Goal: Information Seeking & Learning: Learn about a topic

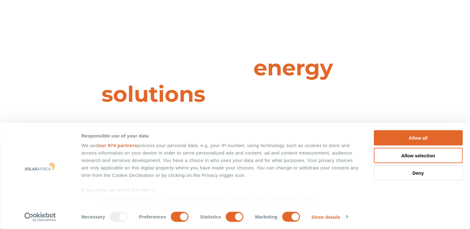
scroll to position [831, 0]
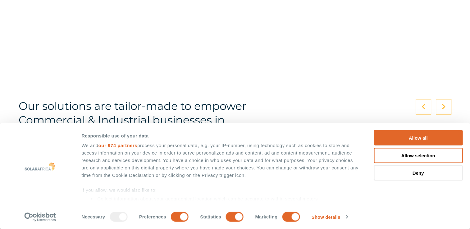
click at [470, 153] on div "Consent Details Ad Settings About Responsible use of your data We and our 974 p…" at bounding box center [235, 176] width 470 height 107
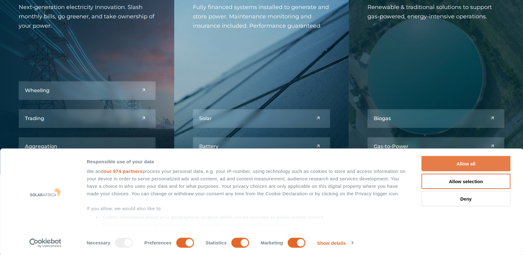
scroll to position [831, 0]
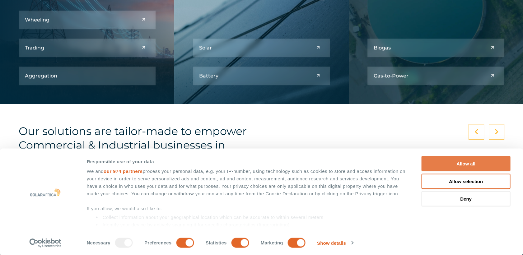
click at [457, 165] on button "Allow all" at bounding box center [465, 163] width 89 height 15
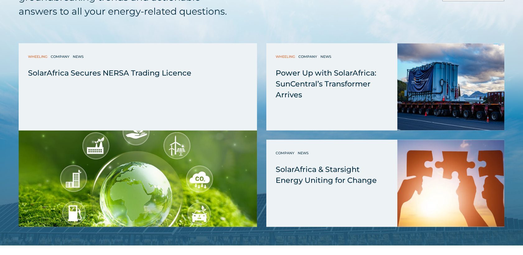
scroll to position [1651, 0]
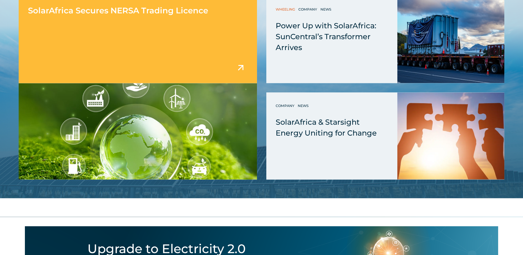
click at [114, 10] on span "SolarAfrica Secures NERSA Trading Licence" at bounding box center [118, 11] width 180 height 10
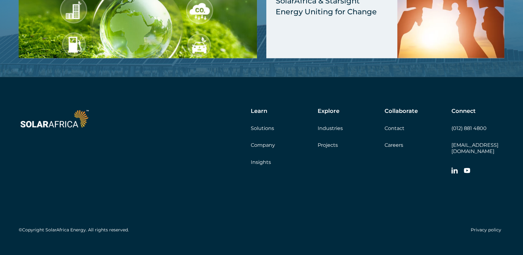
scroll to position [1097, 0]
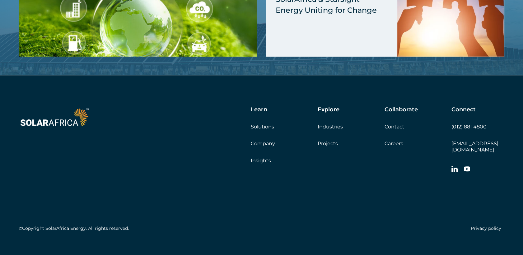
click at [383, 143] on div "Explore Industries Projects" at bounding box center [350, 126] width 67 height 40
click at [388, 144] on link "Careers" at bounding box center [393, 144] width 19 height 6
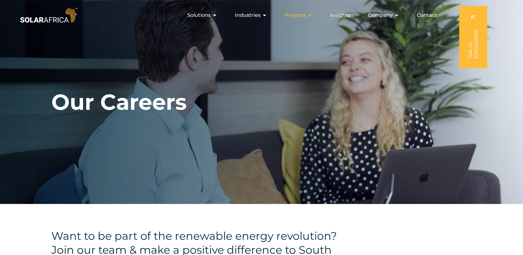
click at [312, 16] on icon "Menu" at bounding box center [309, 15] width 5 height 5
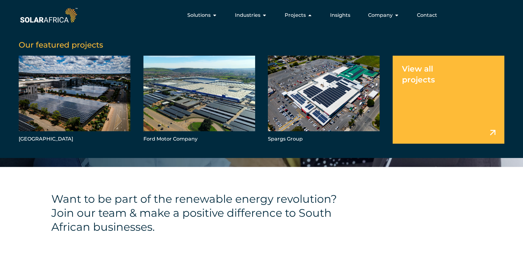
scroll to position [28, 0]
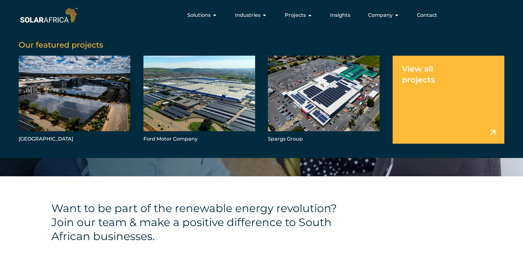
click at [466, 90] on link "Menu" at bounding box center [448, 100] width 112 height 88
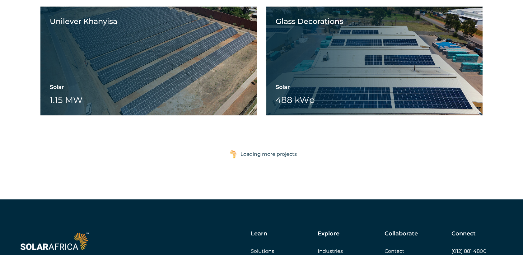
scroll to position [970, 0]
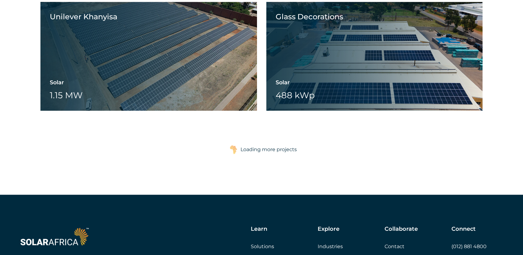
click at [285, 148] on div "Loading more projects" at bounding box center [268, 149] width 56 height 12
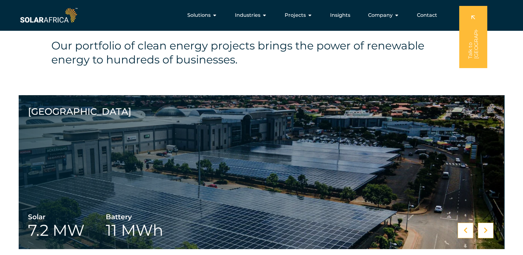
scroll to position [0, 0]
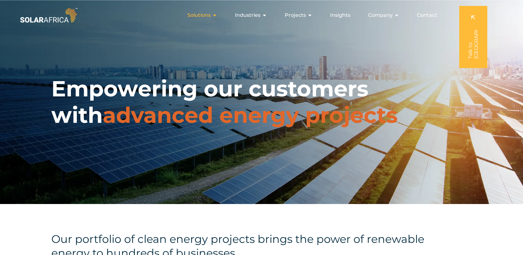
click at [208, 17] on span "Solutions" at bounding box center [198, 15] width 23 height 7
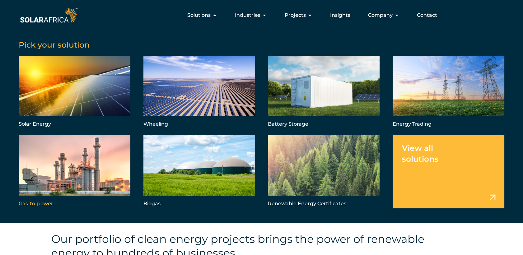
click at [64, 177] on link "Menu" at bounding box center [75, 171] width 112 height 73
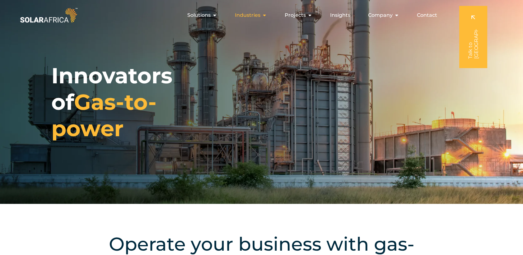
click at [264, 16] on icon "Menu" at bounding box center [264, 15] width 5 height 5
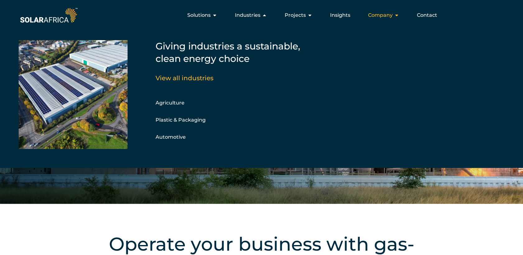
click at [391, 16] on span "Company" at bounding box center [380, 15] width 25 height 7
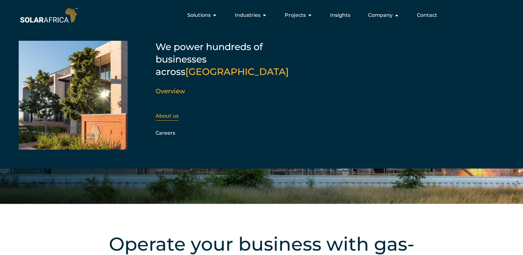
click at [172, 113] on link "About us" at bounding box center [166, 116] width 23 height 6
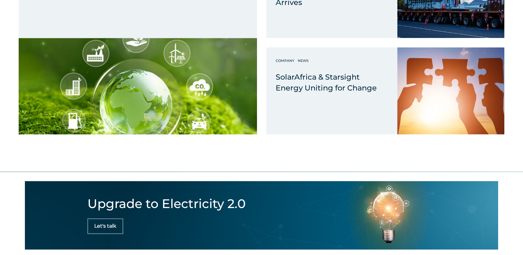
scroll to position [1699, 0]
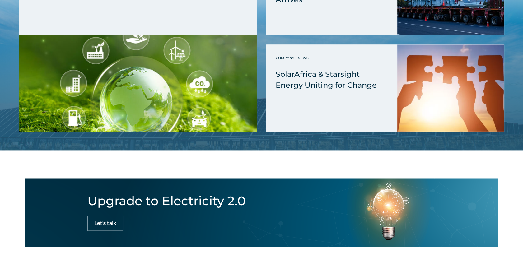
drag, startPoint x: 522, startPoint y: 201, endPoint x: 525, endPoint y: 216, distance: 14.5
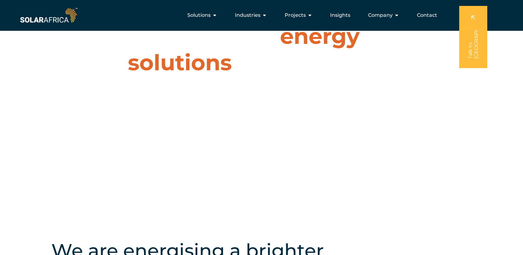
scroll to position [25, 0]
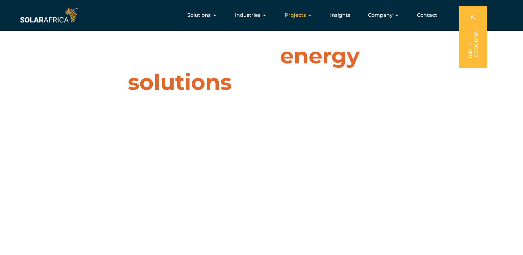
click at [298, 16] on span "Projects" at bounding box center [294, 15] width 21 height 7
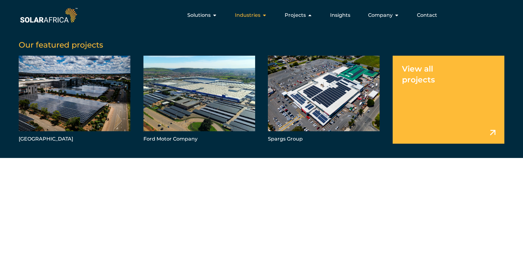
click at [255, 16] on span "Industries" at bounding box center [247, 15] width 25 height 7
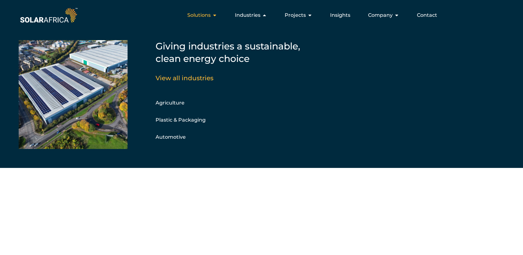
click at [205, 17] on span "Solutions" at bounding box center [198, 15] width 23 height 7
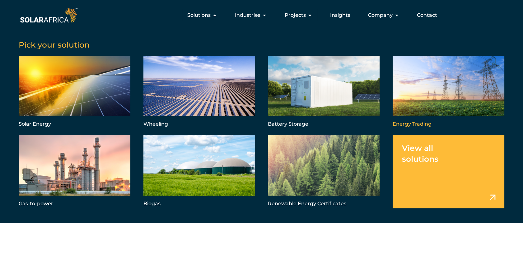
click at [422, 102] on link "Menu" at bounding box center [448, 92] width 112 height 73
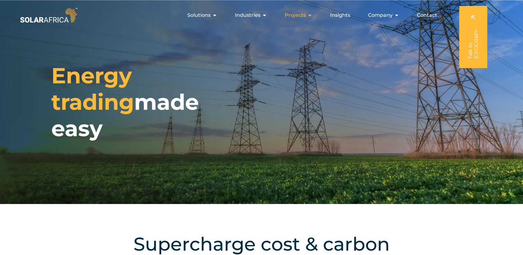
click at [300, 15] on span "Projects" at bounding box center [294, 15] width 21 height 7
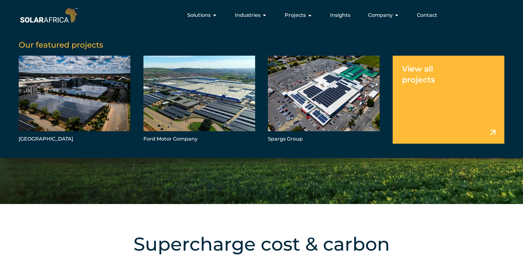
click at [451, 81] on link "Menu" at bounding box center [448, 100] width 112 height 88
